Goal: Task Accomplishment & Management: Manage account settings

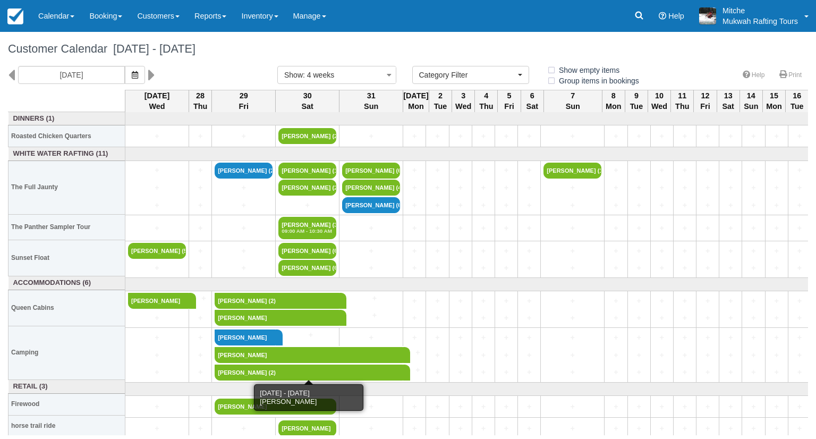
select select
click at [429, 41] on div "Customer Calendar August 27 - September 24 2025" at bounding box center [408, 49] width 816 height 34
drag, startPoint x: 337, startPoint y: 53, endPoint x: 176, endPoint y: 49, distance: 161.1
click at [176, 49] on h1 "Customer Calendar August 27 - September 24 2025" at bounding box center [408, 49] width 800 height 13
click at [206, 74] on div "[DATE]" at bounding box center [134, 75] width 269 height 18
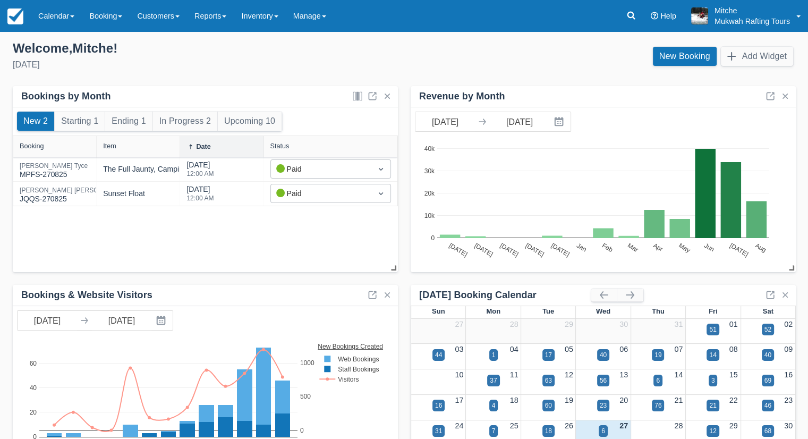
click at [230, 56] on div "Welcome , [PERSON_NAME] ! [DATE]" at bounding box center [204, 56] width 400 height 33
click at [292, 54] on div "Welcome , Mitche !" at bounding box center [204, 48] width 383 height 16
click at [277, 16] on link "Inventory" at bounding box center [260, 16] width 52 height 32
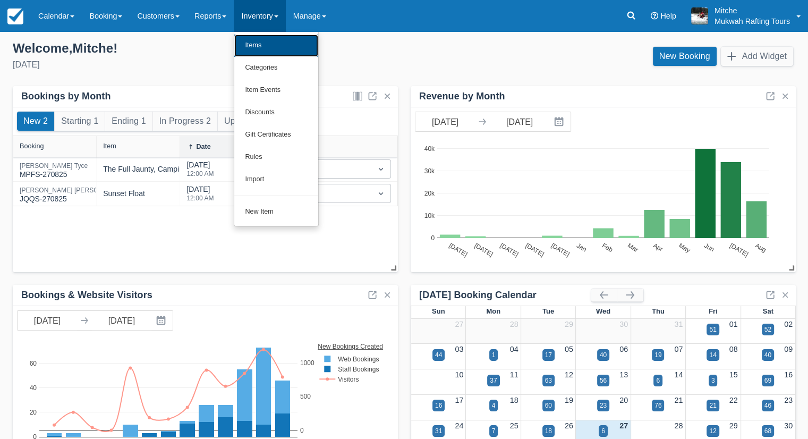
click at [284, 46] on link "Items" at bounding box center [276, 46] width 84 height 22
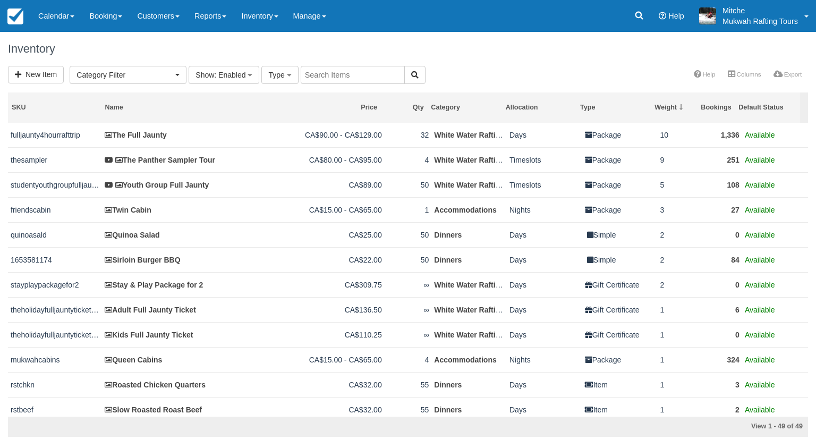
select select
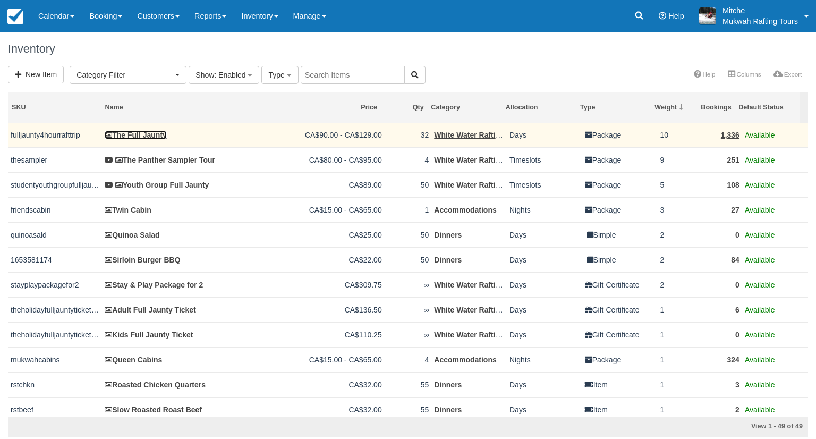
click at [142, 132] on link "The Full Jaunty" at bounding box center [136, 135] width 62 height 9
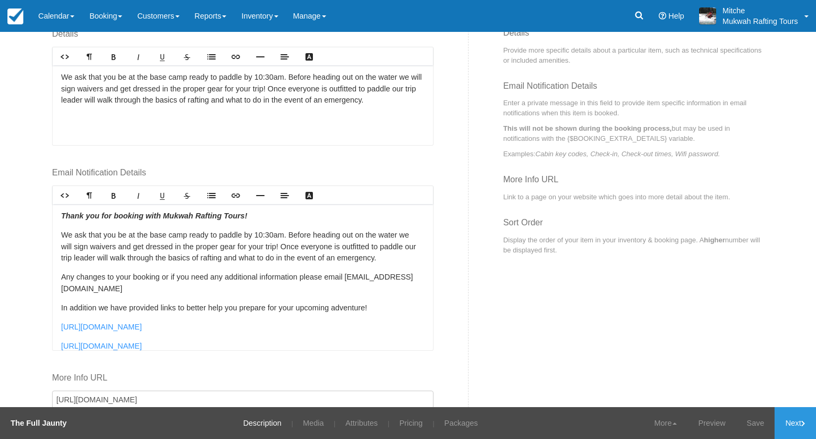
scroll to position [266, 0]
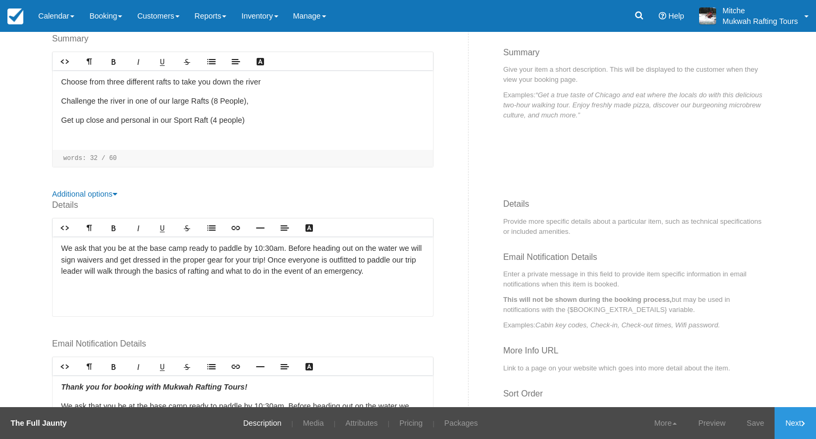
click at [453, 267] on div "Details Rich text editor We ask that you be at the base camp ready to paddle by…" at bounding box center [256, 429] width 425 height 460
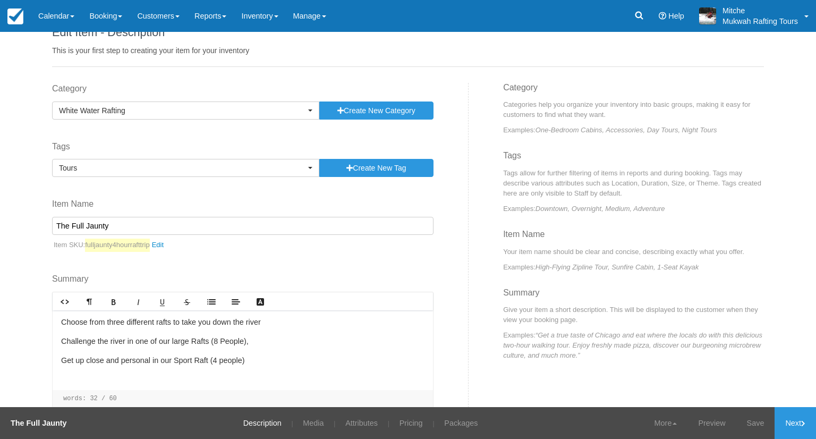
scroll to position [0, 0]
